Goal: Transaction & Acquisition: Purchase product/service

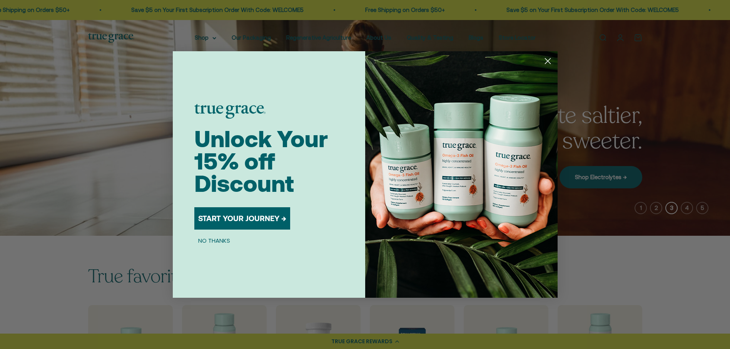
click at [217, 241] on button "NO THANKS" at bounding box center [214, 240] width 40 height 9
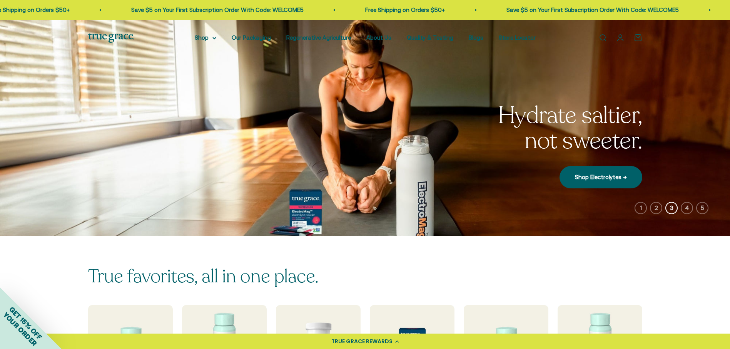
click at [621, 37] on link "Open account page" at bounding box center [620, 37] width 8 height 8
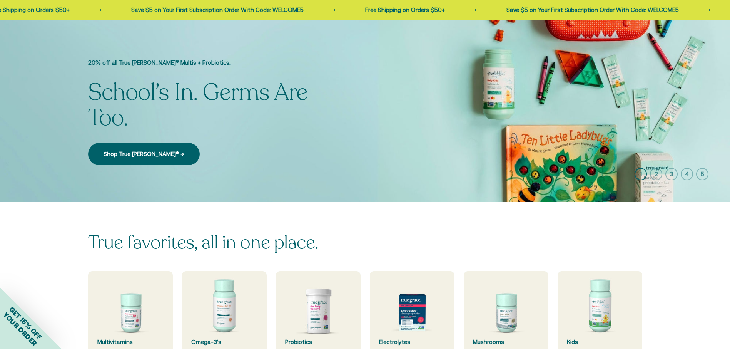
scroll to position [154, 0]
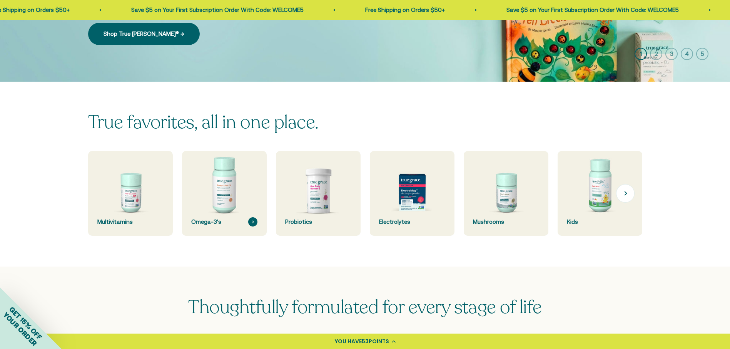
click at [242, 187] on img at bounding box center [224, 194] width 90 height 90
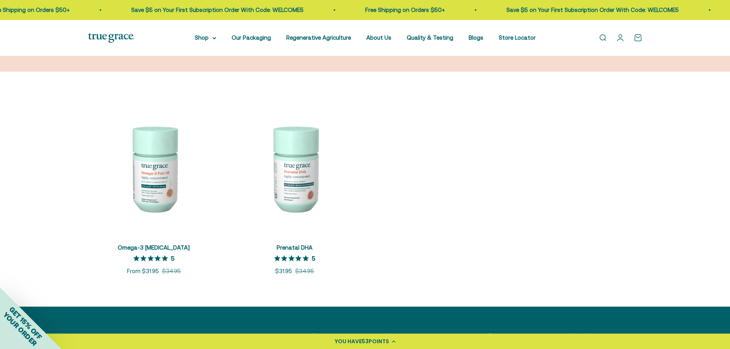
scroll to position [154, 0]
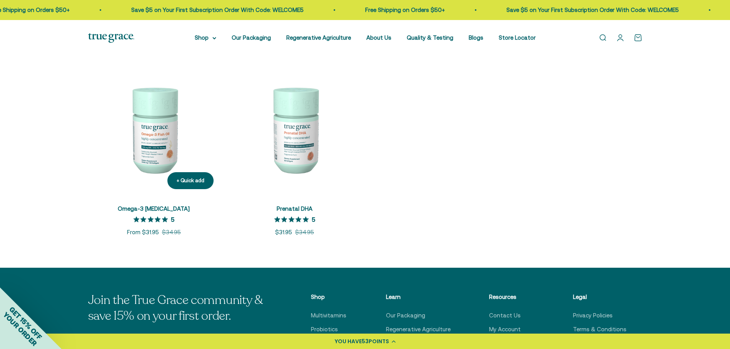
click at [164, 126] on img at bounding box center [154, 130] width 132 height 132
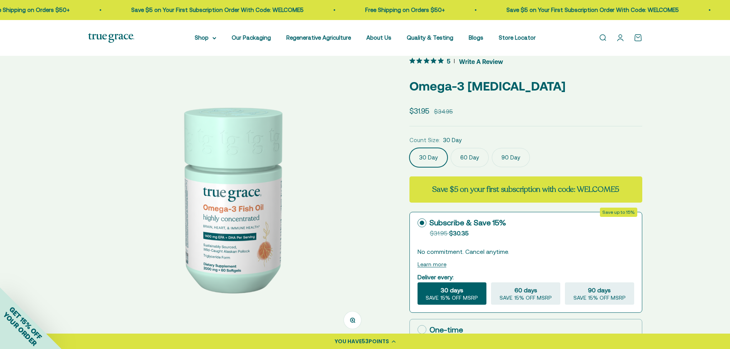
scroll to position [38, 0]
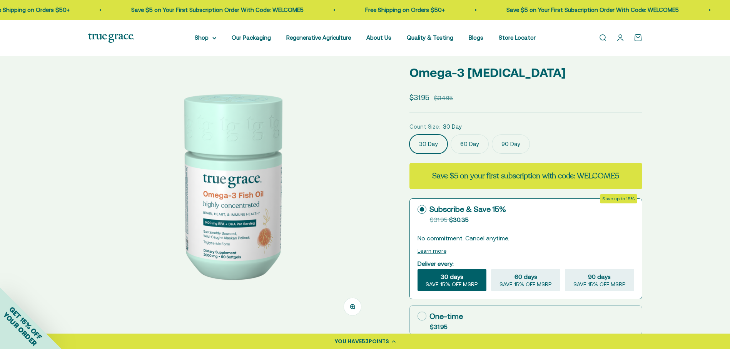
click at [462, 142] on label "60 Day" at bounding box center [470, 143] width 38 height 19
click at [410, 134] on input "60 Day" at bounding box center [409, 134] width 0 height 0
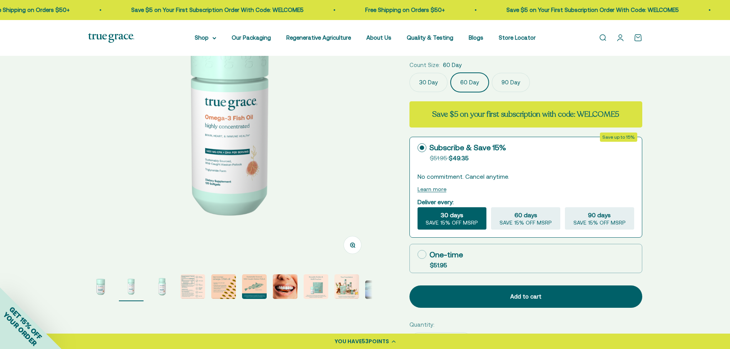
scroll to position [77, 0]
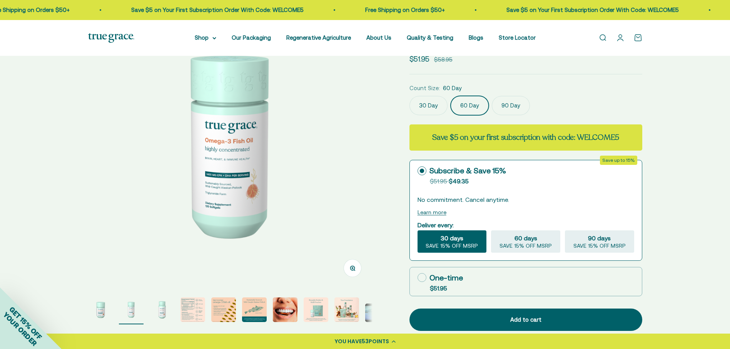
click at [420, 278] on icon at bounding box center [422, 277] width 9 height 9
click at [418, 278] on input "One-time $51.95" at bounding box center [417, 277] width 0 height 0
radio input "true"
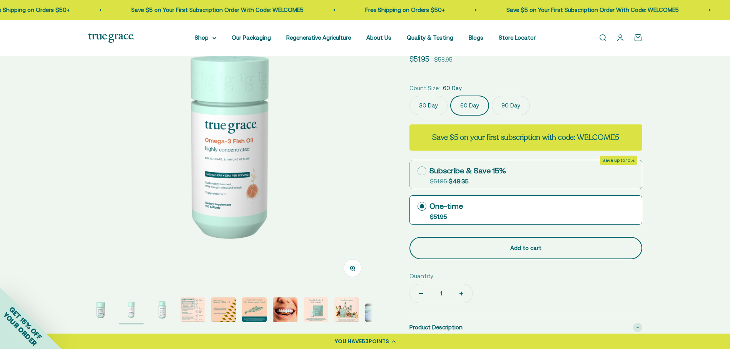
click at [527, 251] on div "Add to cart" at bounding box center [526, 247] width 202 height 9
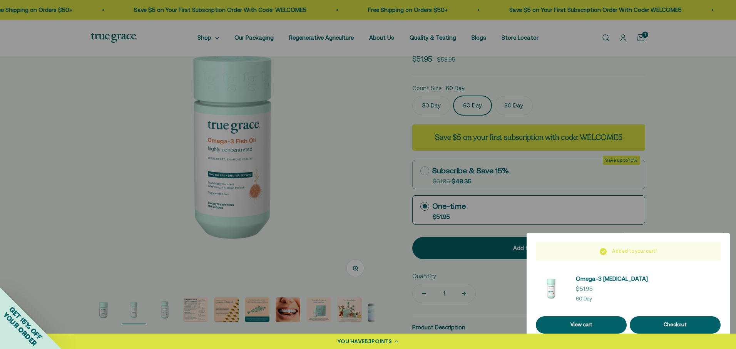
click at [689, 152] on div at bounding box center [368, 174] width 736 height 349
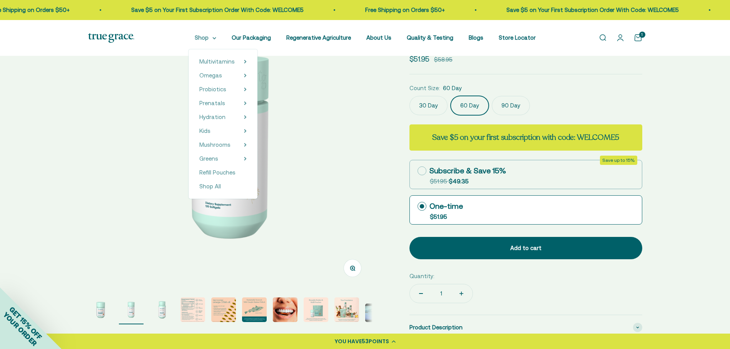
click at [204, 39] on summary "Shop" at bounding box center [206, 37] width 22 height 9
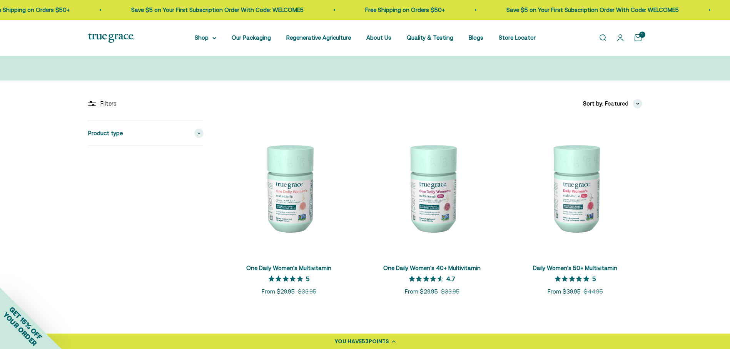
scroll to position [115, 0]
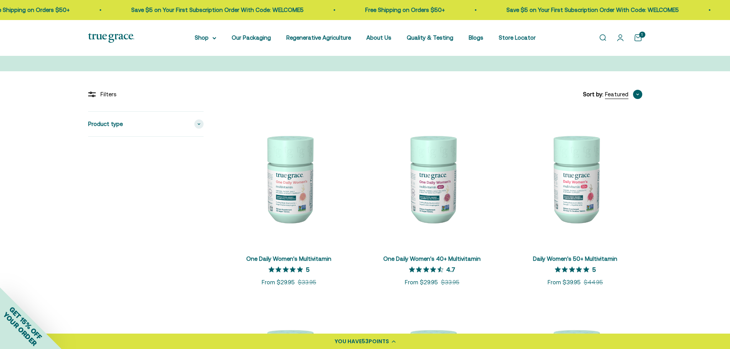
click at [635, 91] on span "button" at bounding box center [637, 94] width 9 height 9
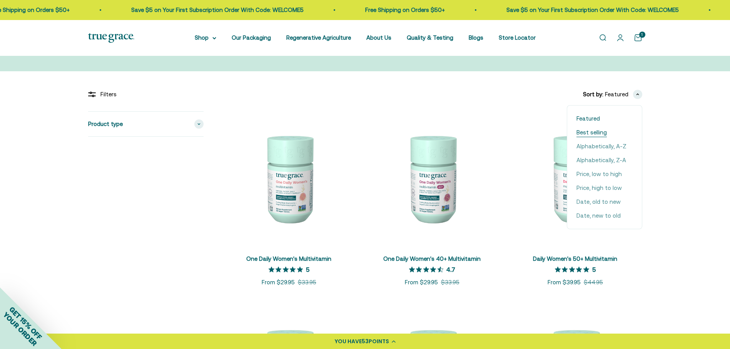
click at [592, 131] on span "Best selling" at bounding box center [592, 132] width 30 height 9
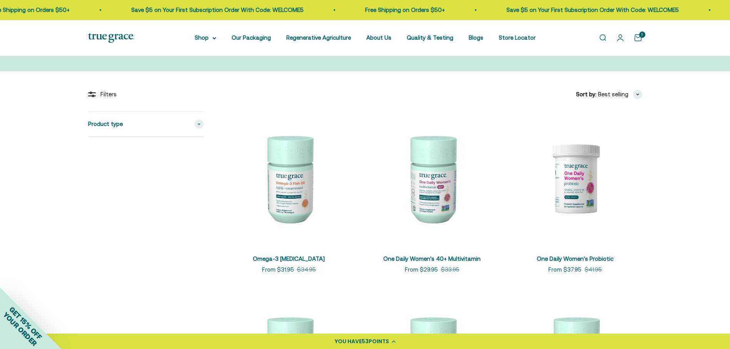
scroll to position [154, 0]
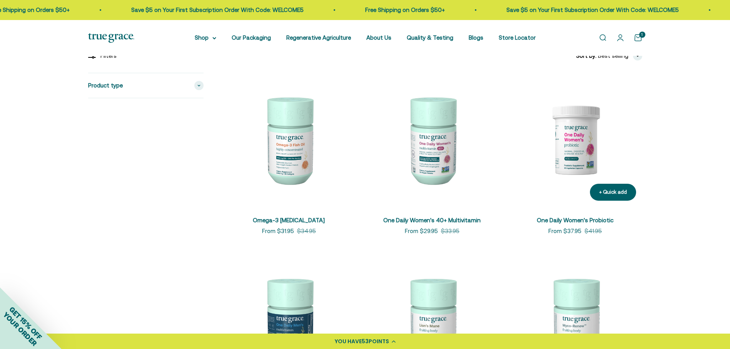
click at [597, 148] on img at bounding box center [576, 140] width 134 height 134
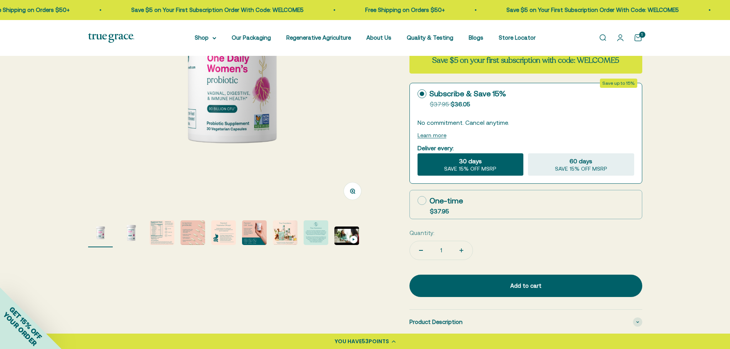
scroll to position [115, 0]
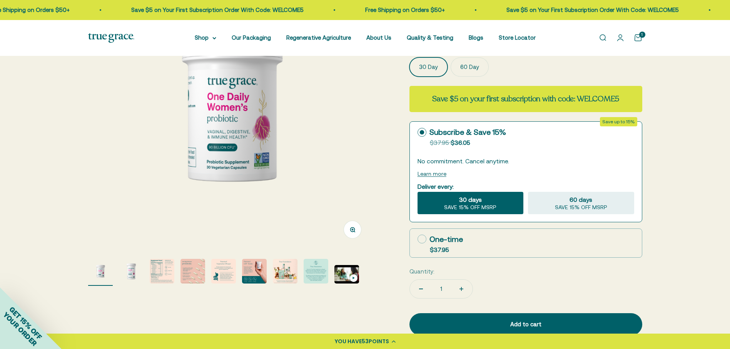
click at [159, 273] on img "Go to item 3" at bounding box center [162, 271] width 25 height 25
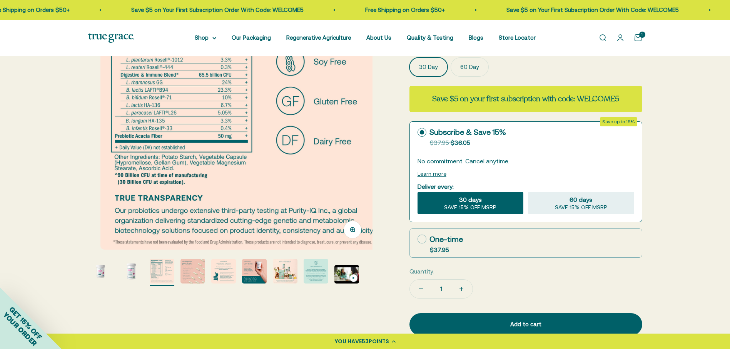
scroll to position [0, 587]
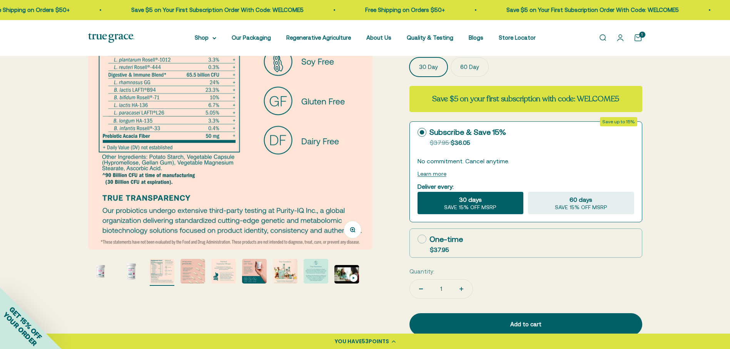
click at [194, 270] on img "Go to item 4" at bounding box center [193, 271] width 25 height 25
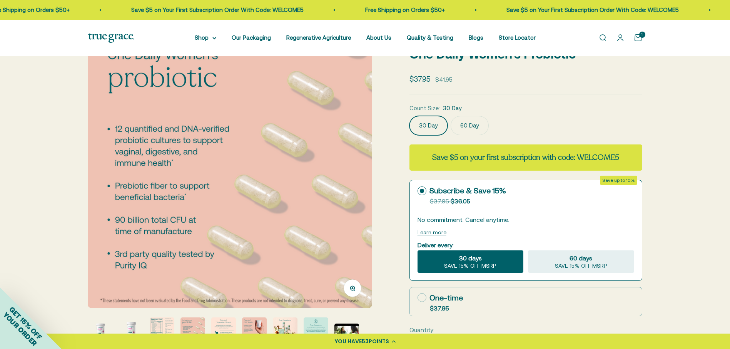
scroll to position [38, 0]
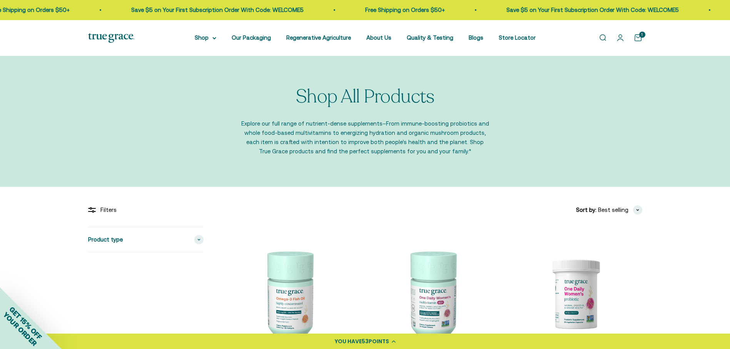
click at [639, 39] on link "Open cart 1" at bounding box center [638, 37] width 8 height 8
